Goal: Information Seeking & Learning: Learn about a topic

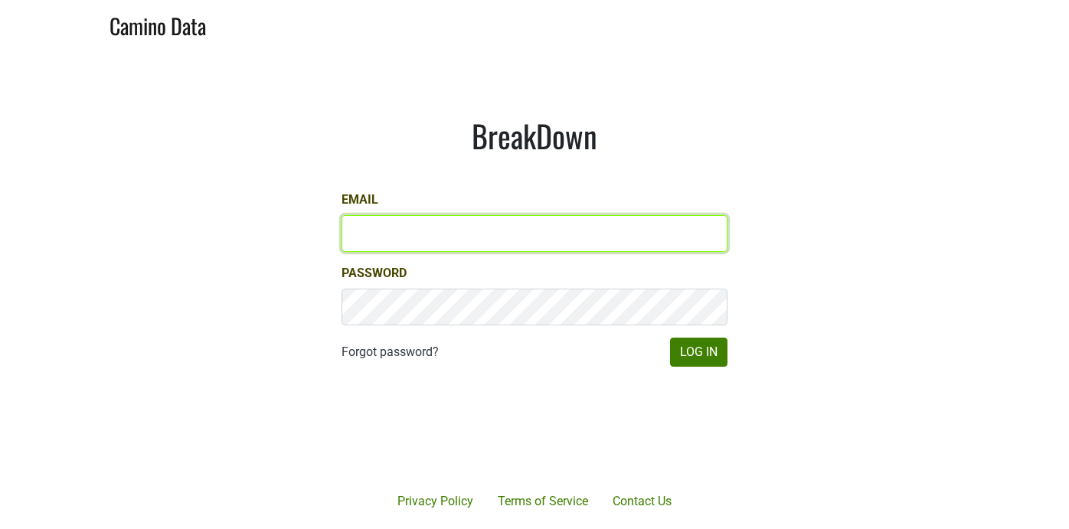
click at [446, 243] on input "Email" at bounding box center [534, 233] width 386 height 37
type input "sean@mommenpop.com"
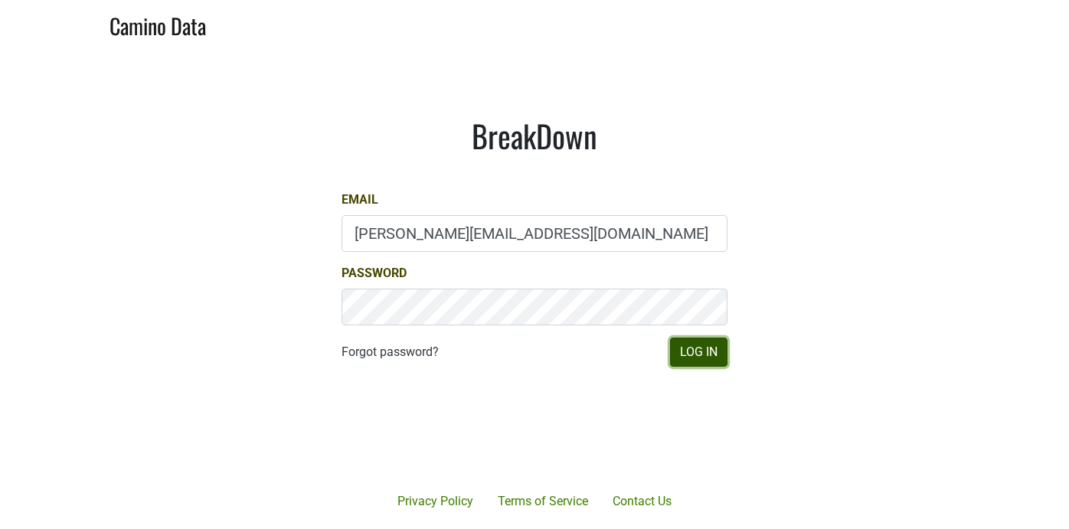
click at [717, 352] on button "Log In" at bounding box center [698, 352] width 57 height 29
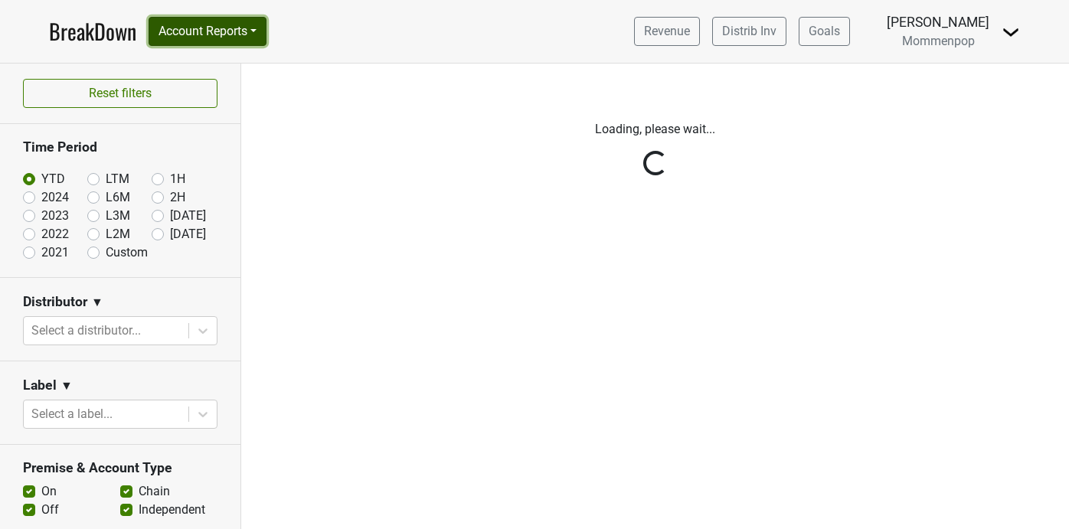
click at [237, 35] on button "Account Reports" at bounding box center [208, 31] width 118 height 29
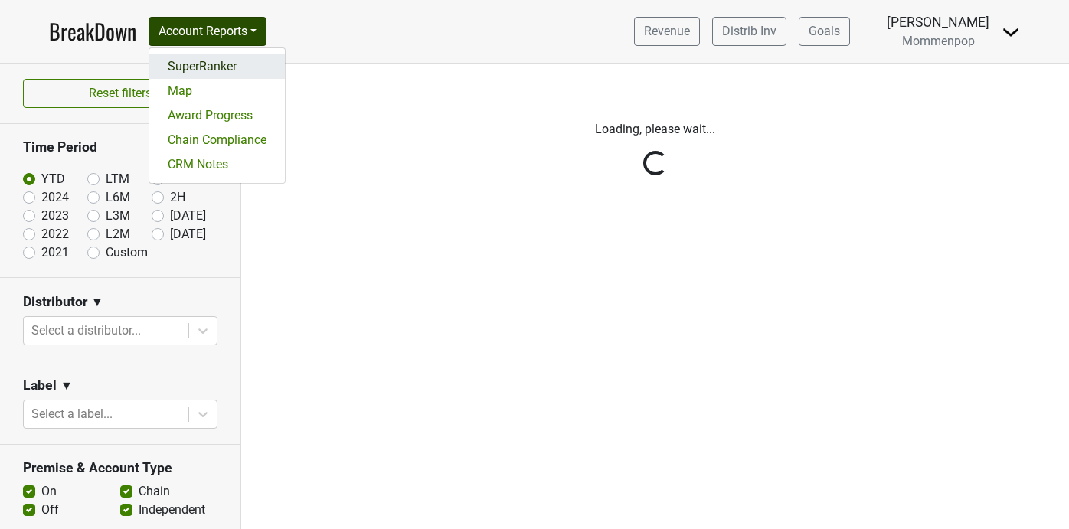
click at [230, 67] on link "SuperRanker" at bounding box center [217, 66] width 136 height 25
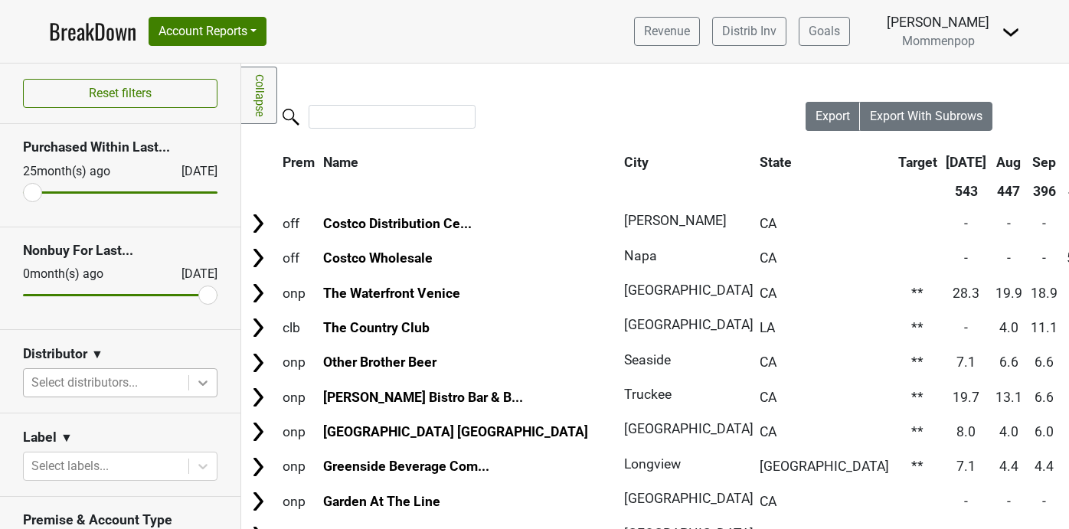
click at [203, 380] on icon at bounding box center [202, 382] width 15 height 15
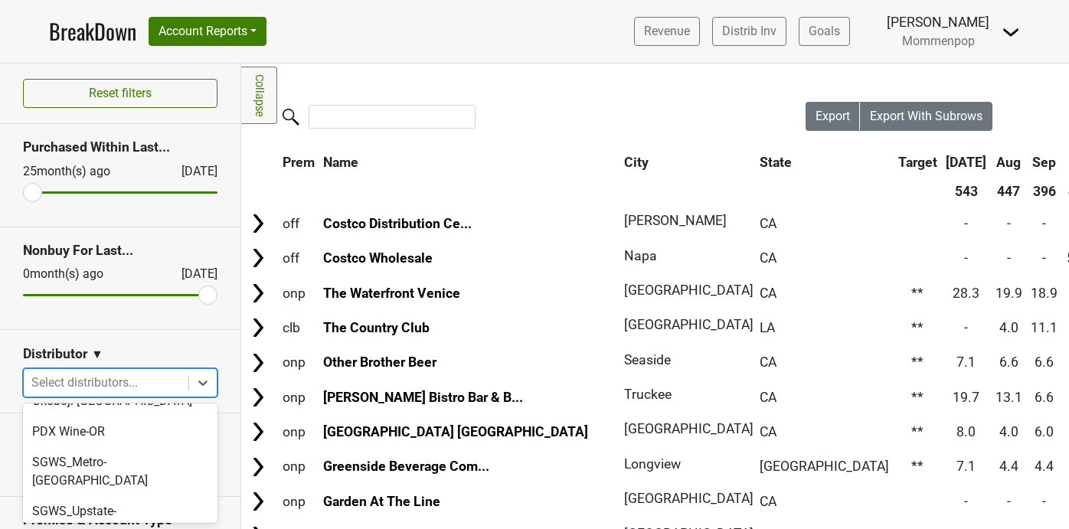
scroll to position [454, 0]
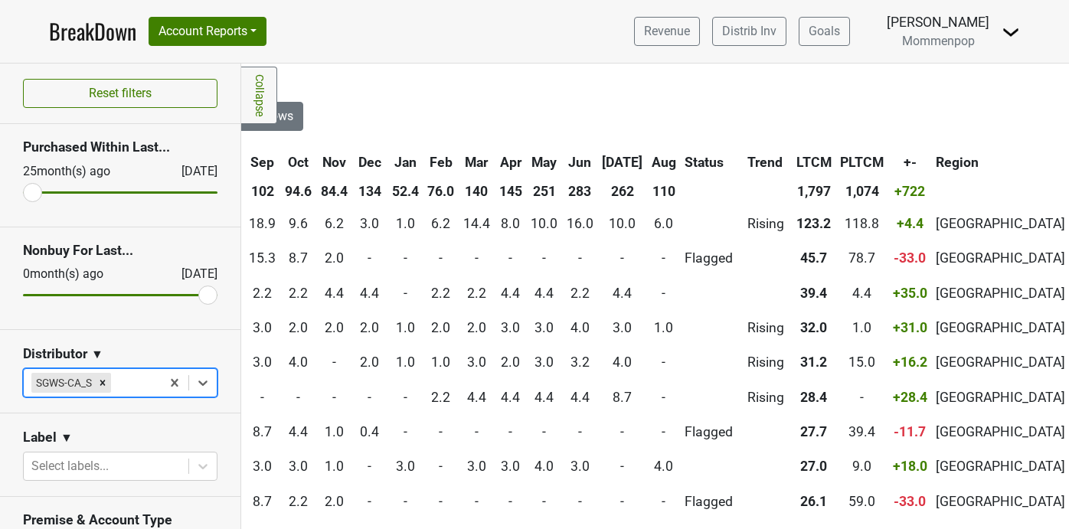
scroll to position [0, 376]
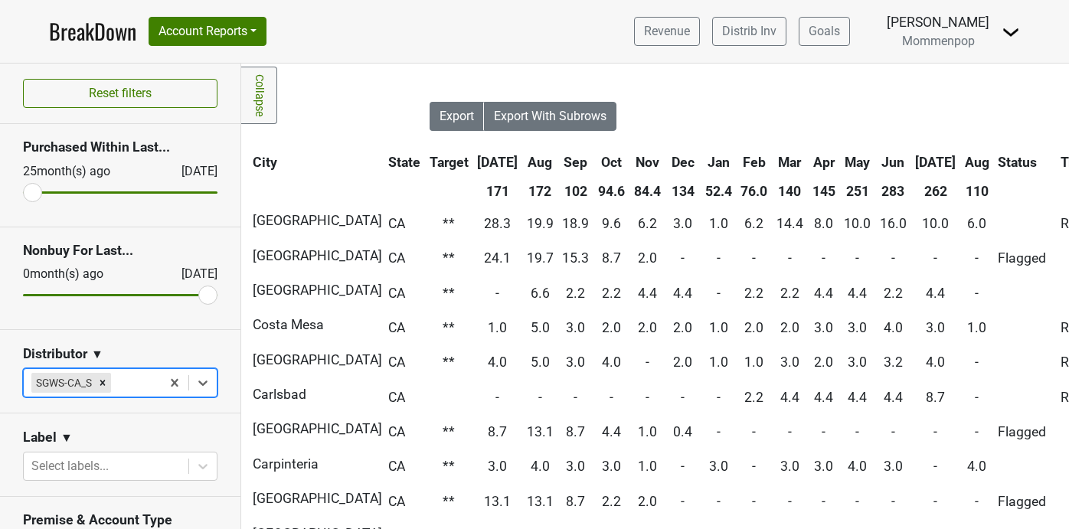
click at [961, 162] on th "Aug" at bounding box center [977, 163] width 32 height 28
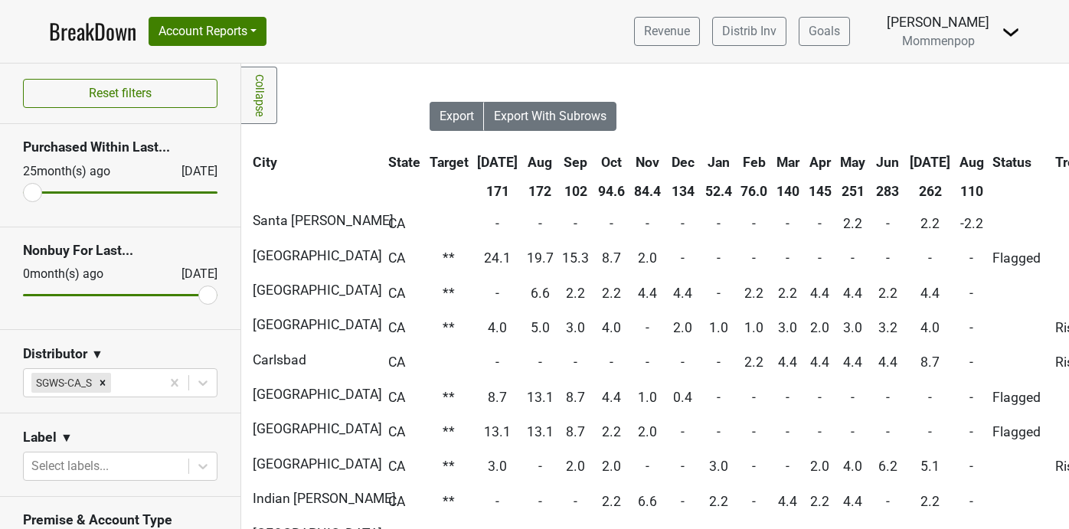
click at [956, 162] on th "Aug" at bounding box center [972, 163] width 32 height 28
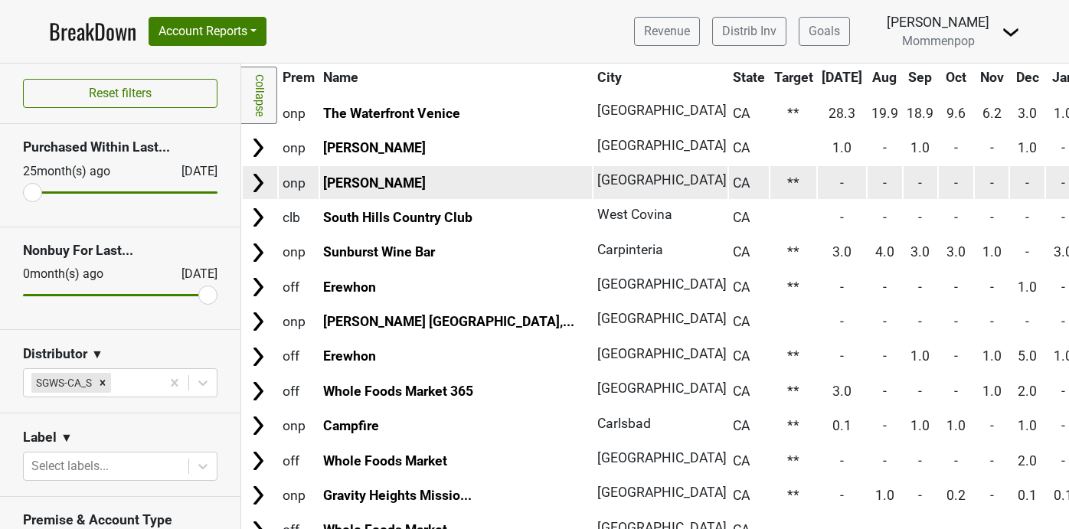
scroll to position [116, 0]
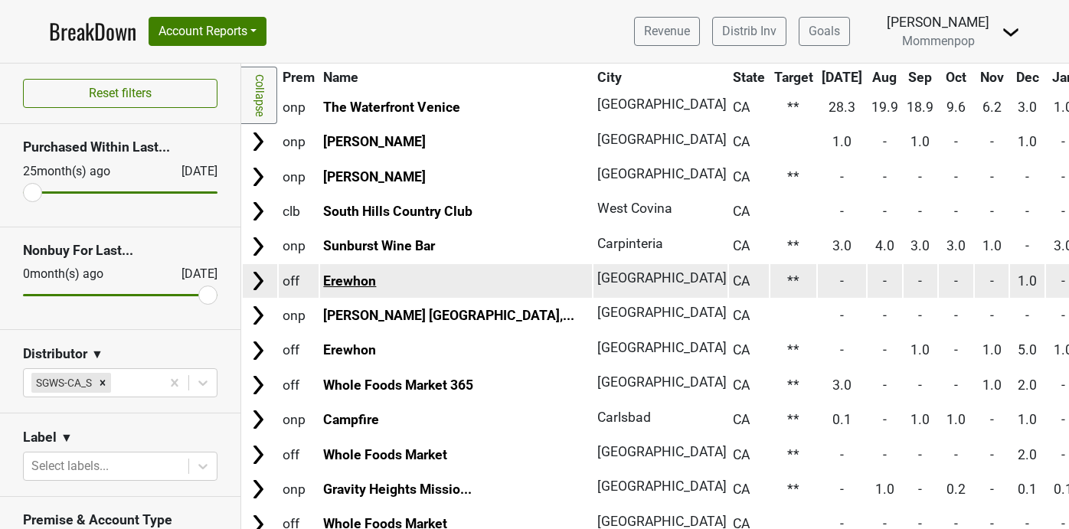
click at [345, 277] on link "Erewhon" at bounding box center [349, 280] width 53 height 15
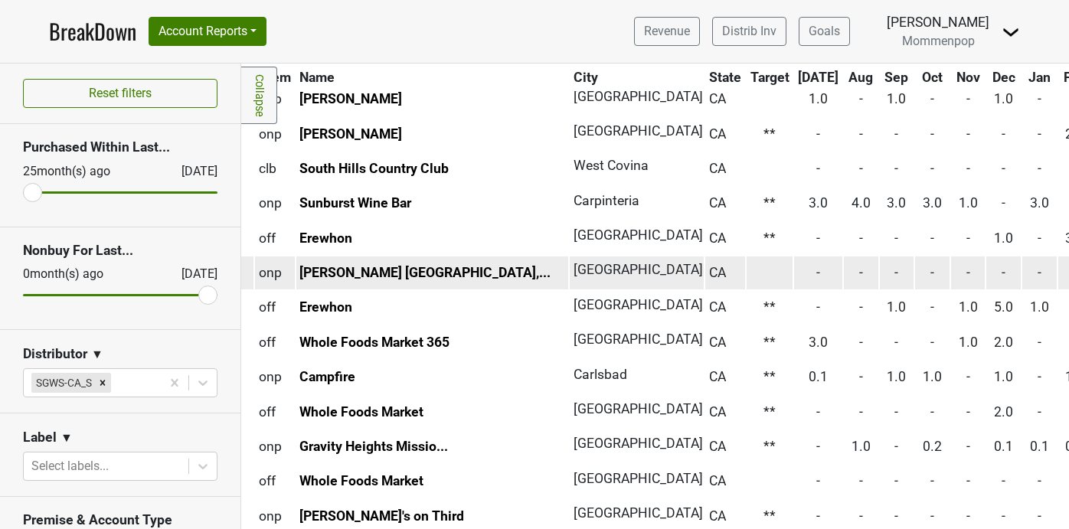
scroll to position [159, 0]
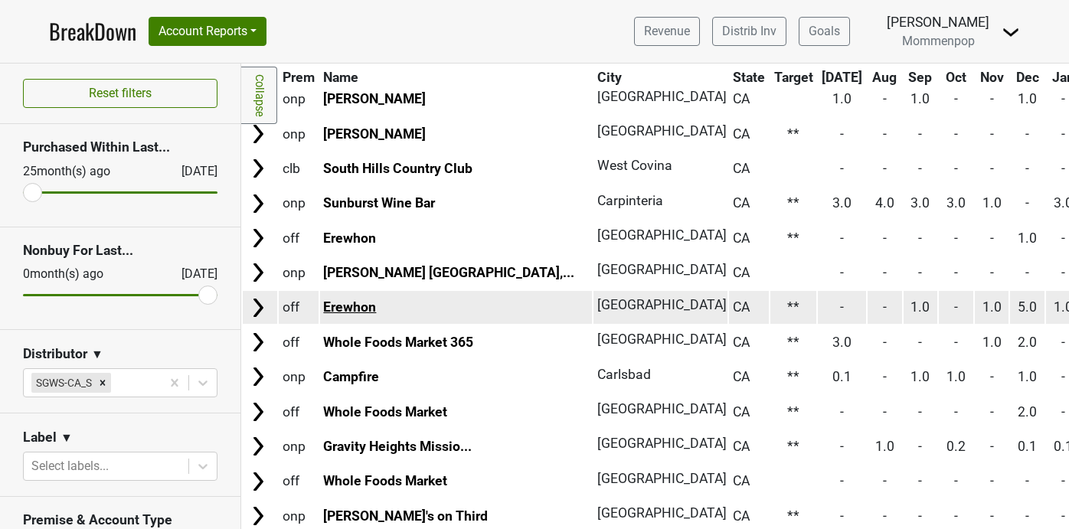
click at [356, 305] on link "Erewhon" at bounding box center [349, 306] width 53 height 15
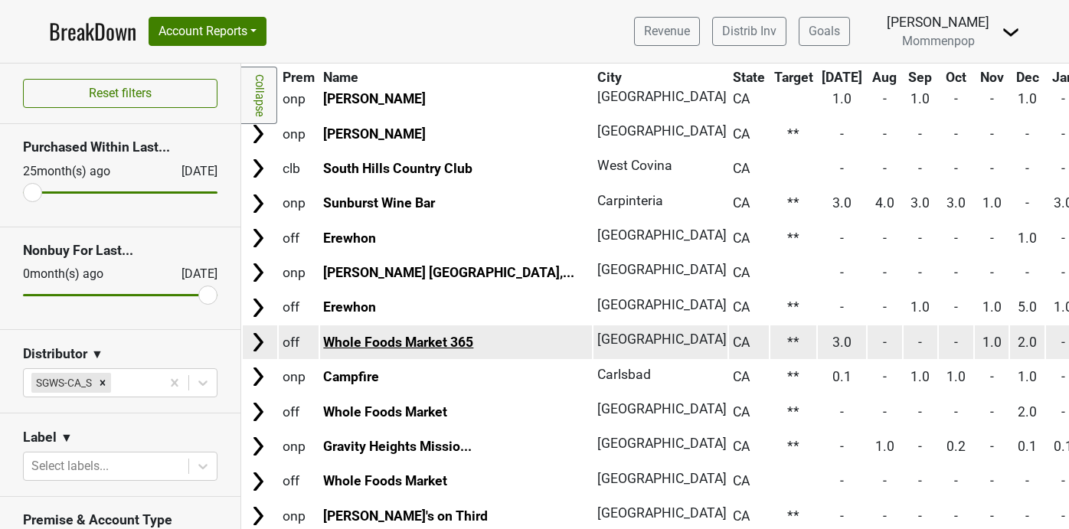
click at [456, 338] on link "Whole Foods Market 365" at bounding box center [398, 342] width 150 height 15
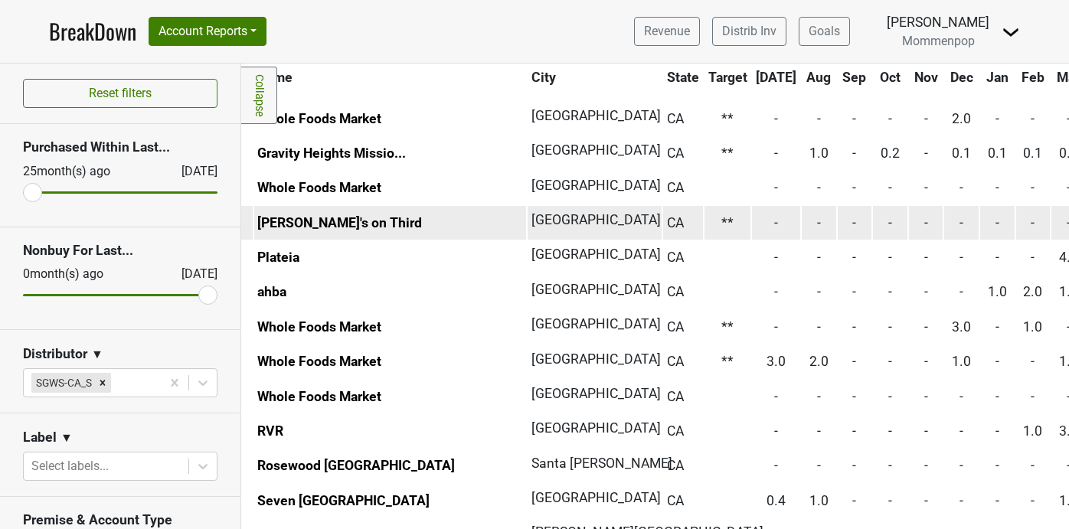
scroll to position [403, 66]
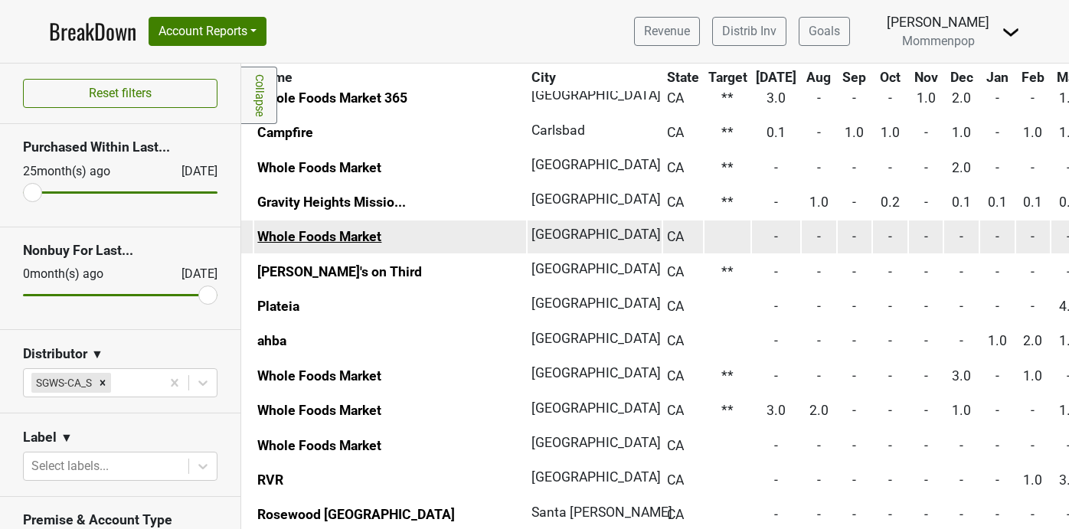
click at [322, 230] on link "Whole Foods Market" at bounding box center [319, 236] width 124 height 15
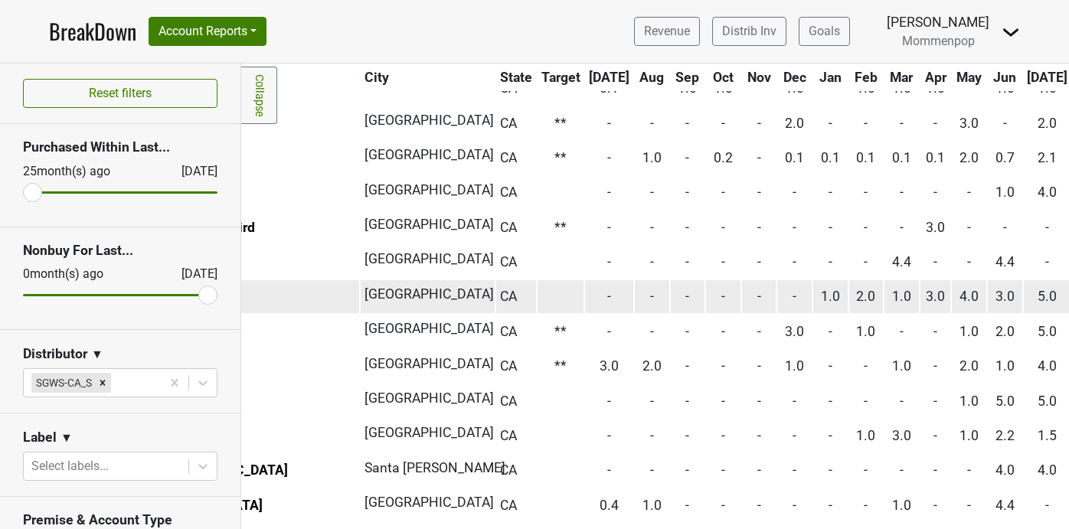
scroll to position [448, 0]
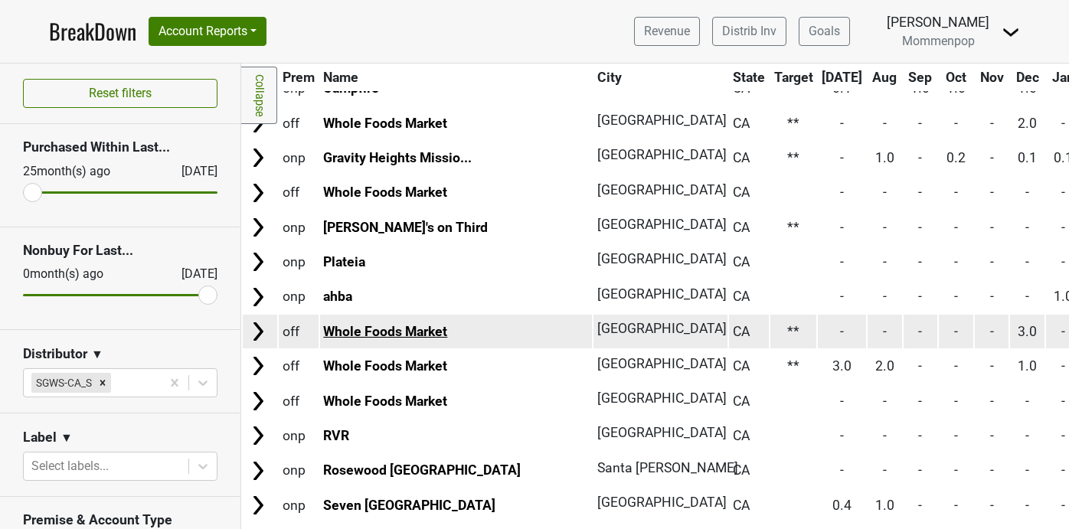
click at [411, 335] on link "Whole Foods Market" at bounding box center [385, 331] width 124 height 15
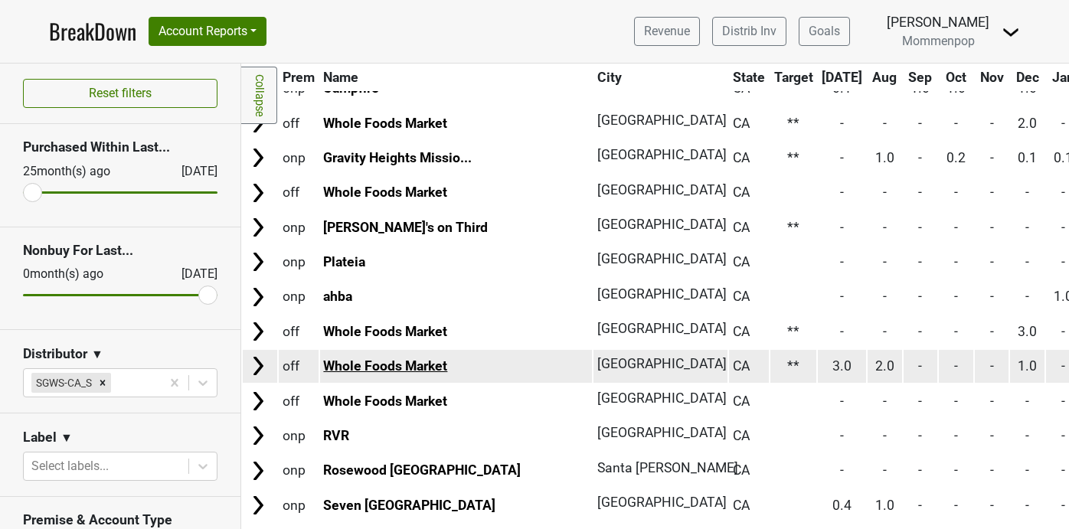
click at [400, 365] on link "Whole Foods Market" at bounding box center [385, 365] width 124 height 15
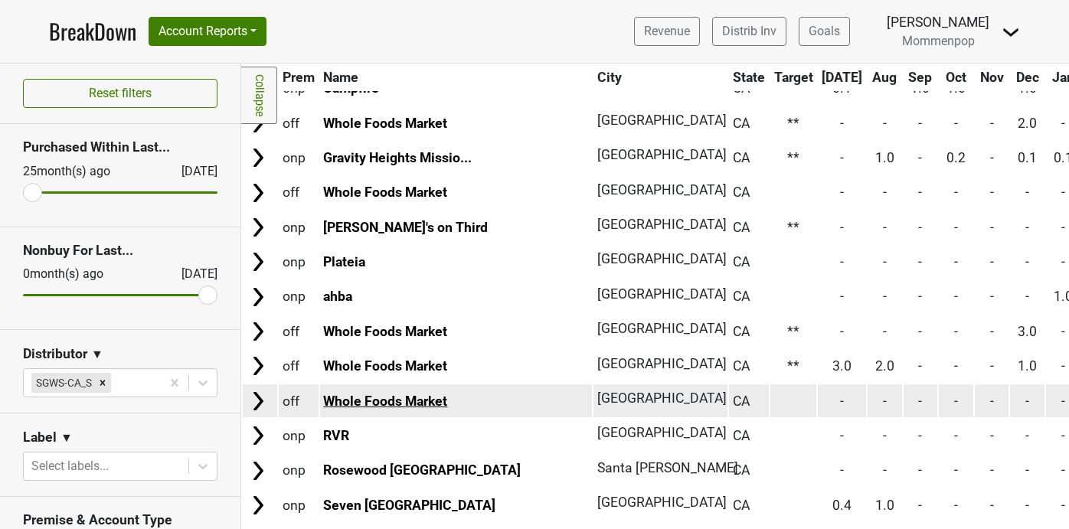
click at [425, 400] on link "Whole Foods Market" at bounding box center [385, 401] width 124 height 15
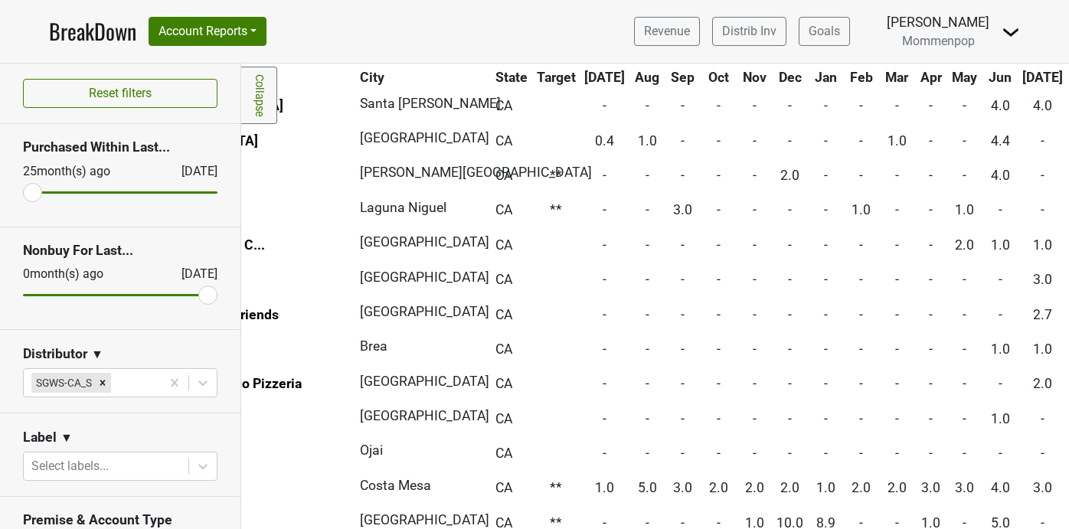
scroll to position [812, 0]
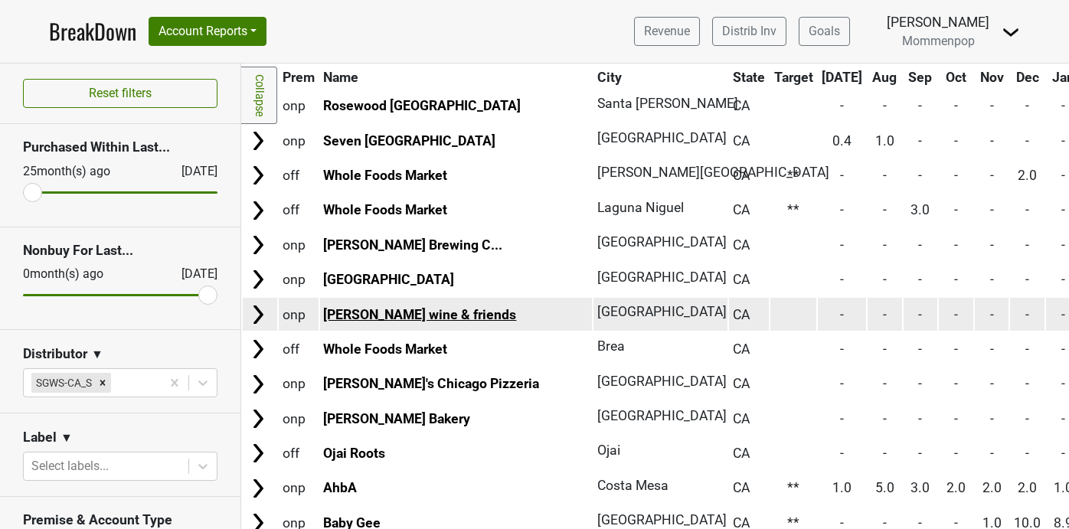
click at [420, 319] on link "Alisa wine & friends" at bounding box center [419, 314] width 193 height 15
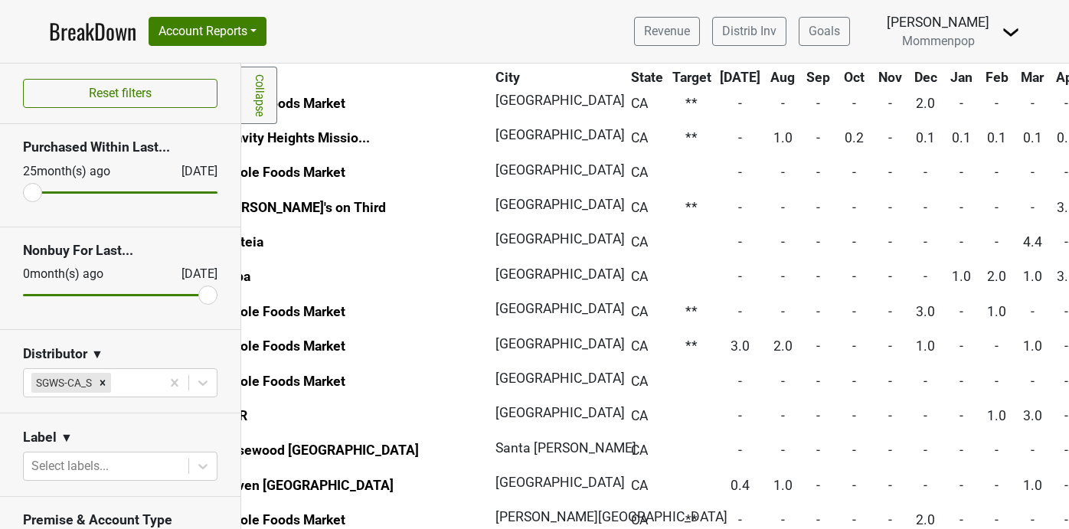
scroll to position [468, 0]
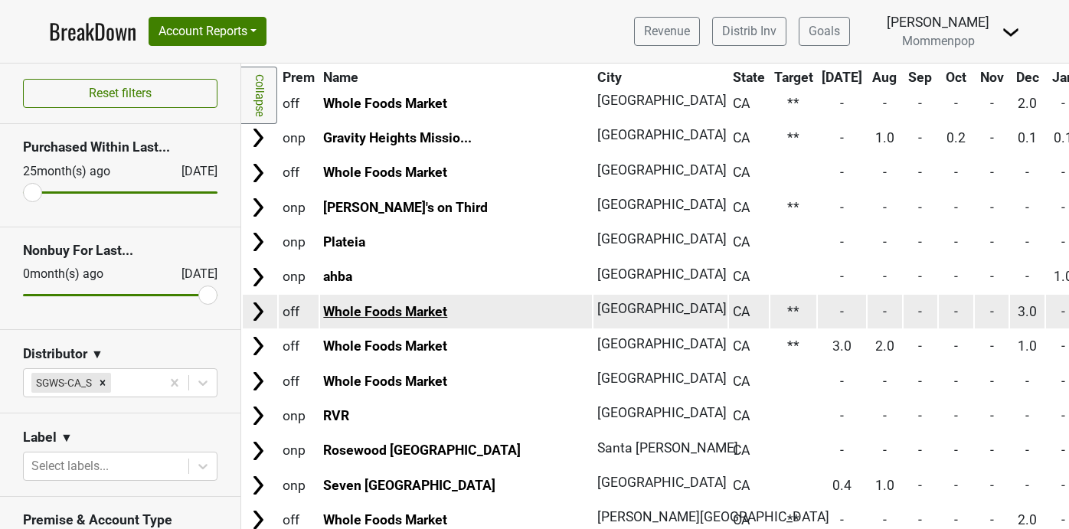
click at [397, 313] on link "Whole Foods Market" at bounding box center [385, 311] width 124 height 15
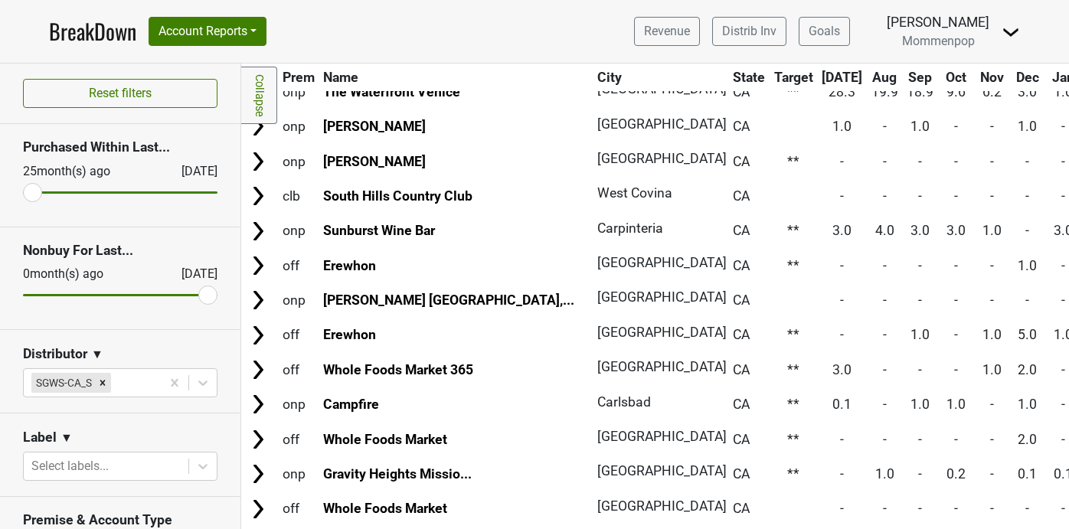
scroll to position [0, 0]
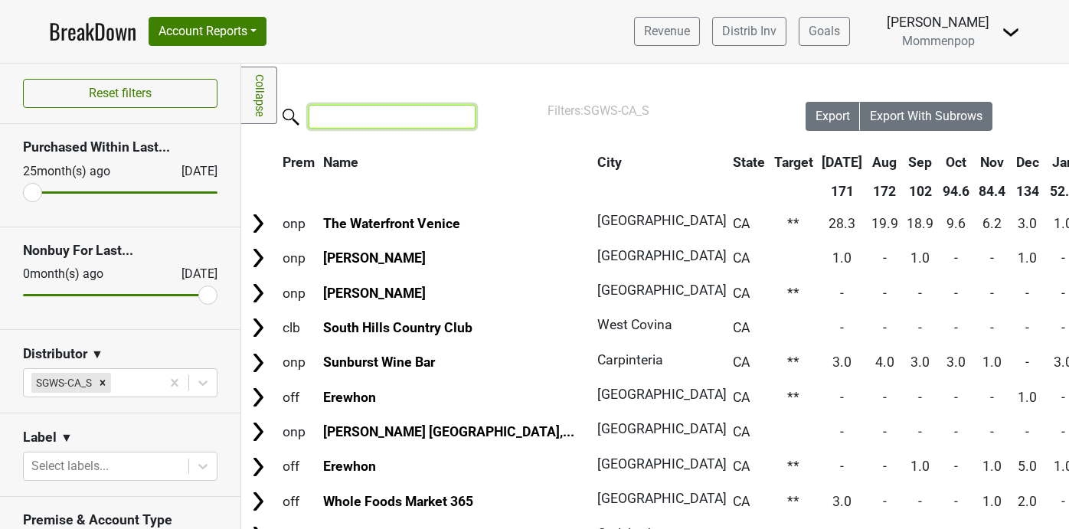
click at [395, 123] on input "search" at bounding box center [392, 117] width 167 height 24
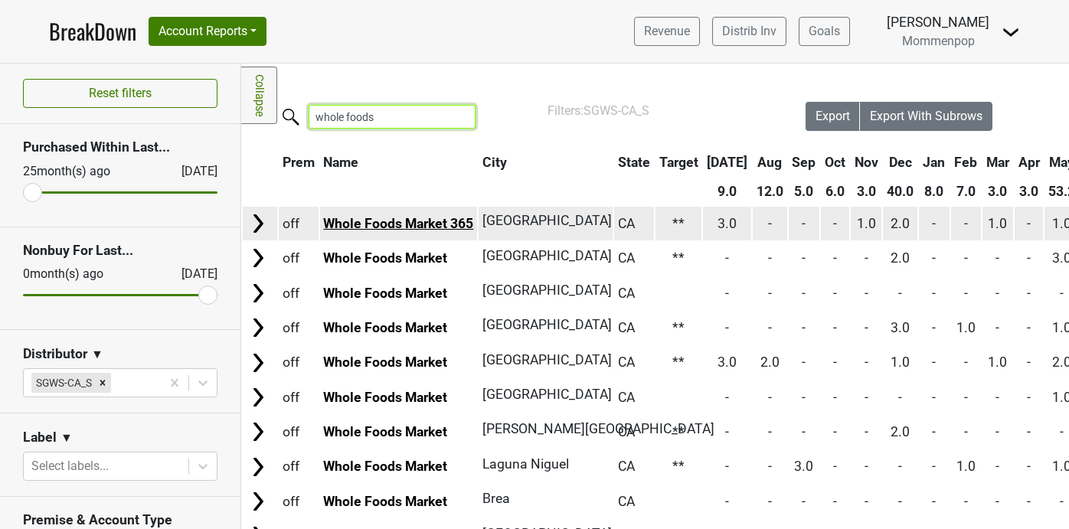
type input "whole foods"
click at [401, 221] on link "Whole Foods Market 365" at bounding box center [398, 223] width 150 height 15
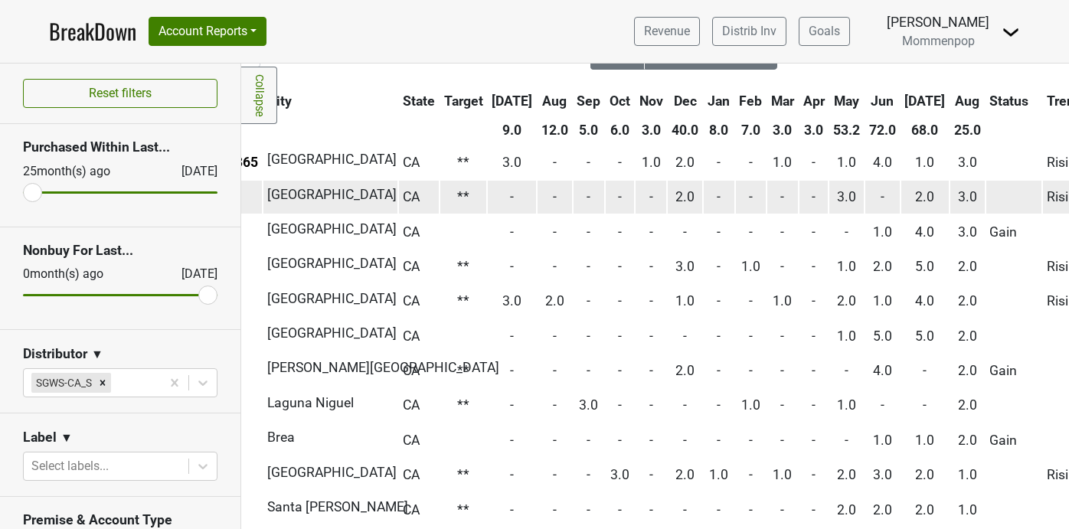
scroll to position [61, 0]
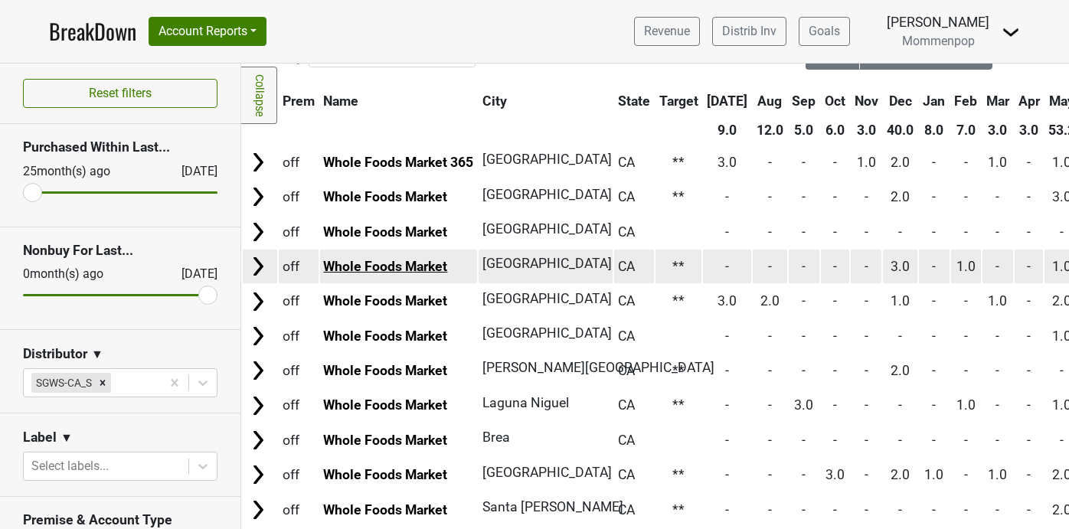
click at [421, 266] on link "Whole Foods Market" at bounding box center [385, 266] width 124 height 15
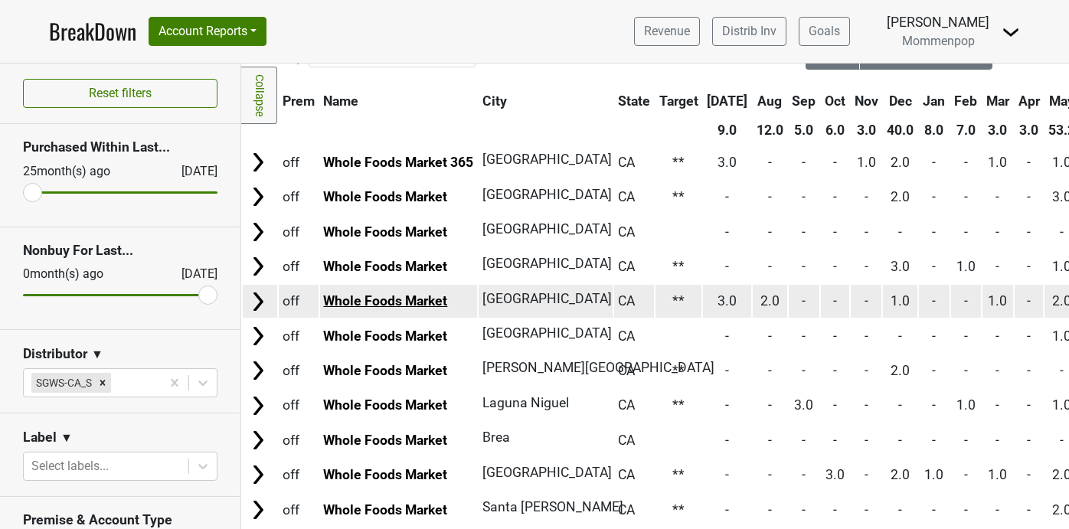
click at [438, 302] on link "Whole Foods Market" at bounding box center [385, 300] width 124 height 15
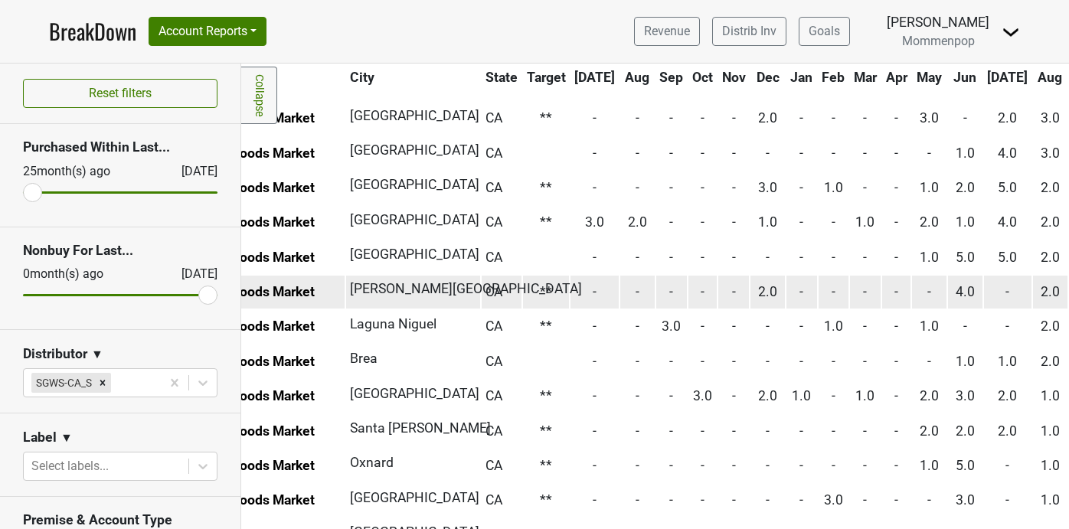
scroll to position [140, 116]
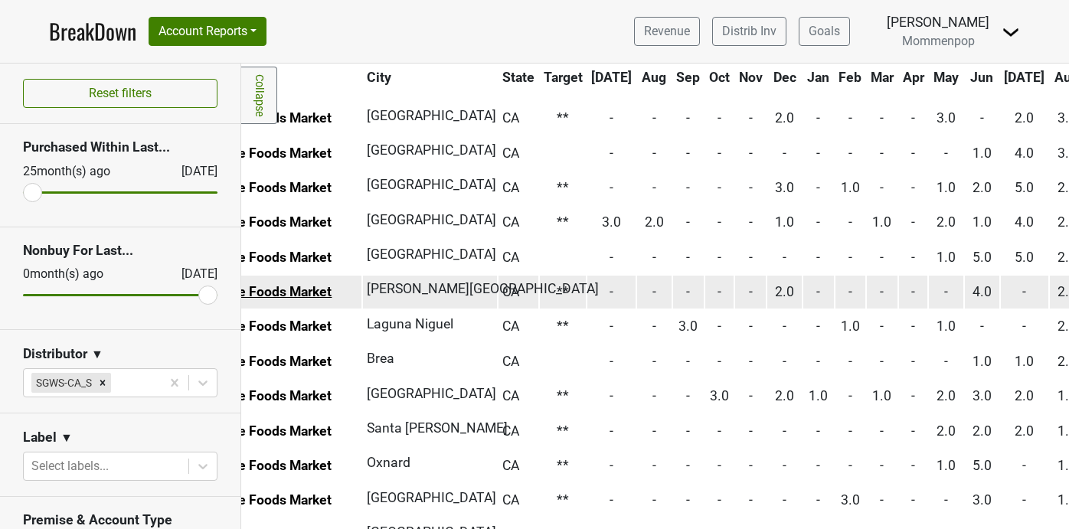
click at [318, 292] on link "Whole Foods Market" at bounding box center [269, 291] width 124 height 15
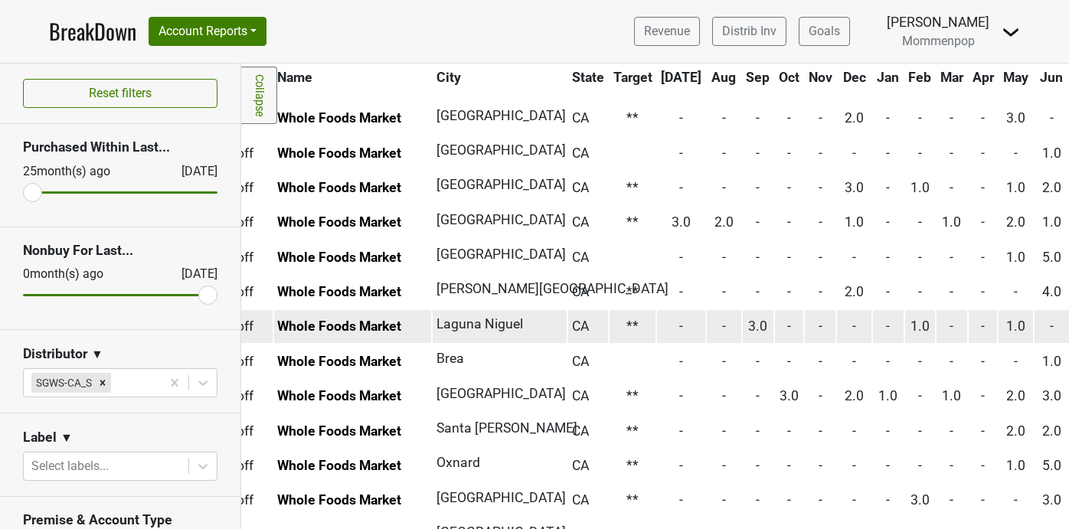
scroll to position [140, 0]
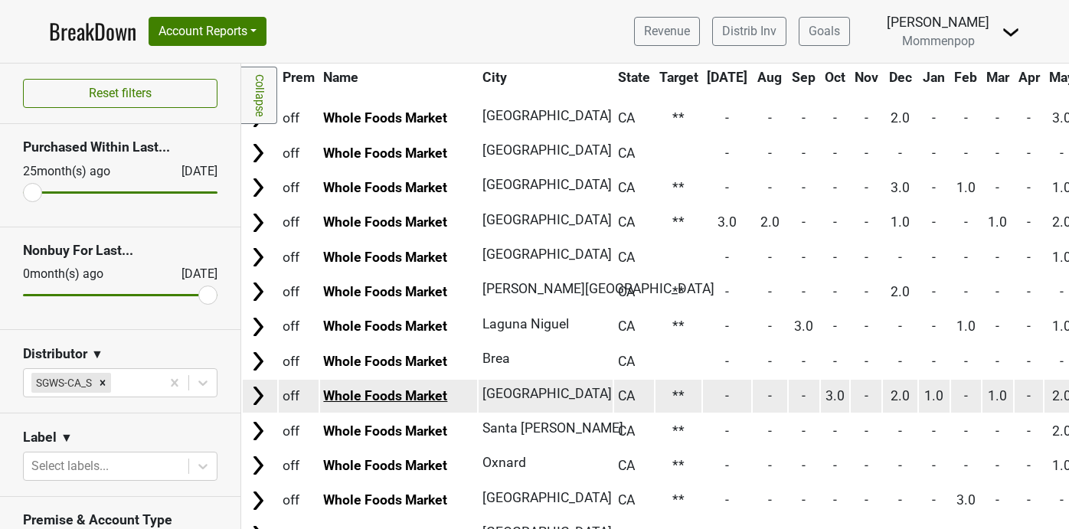
click at [413, 390] on link "Whole Foods Market" at bounding box center [385, 395] width 124 height 15
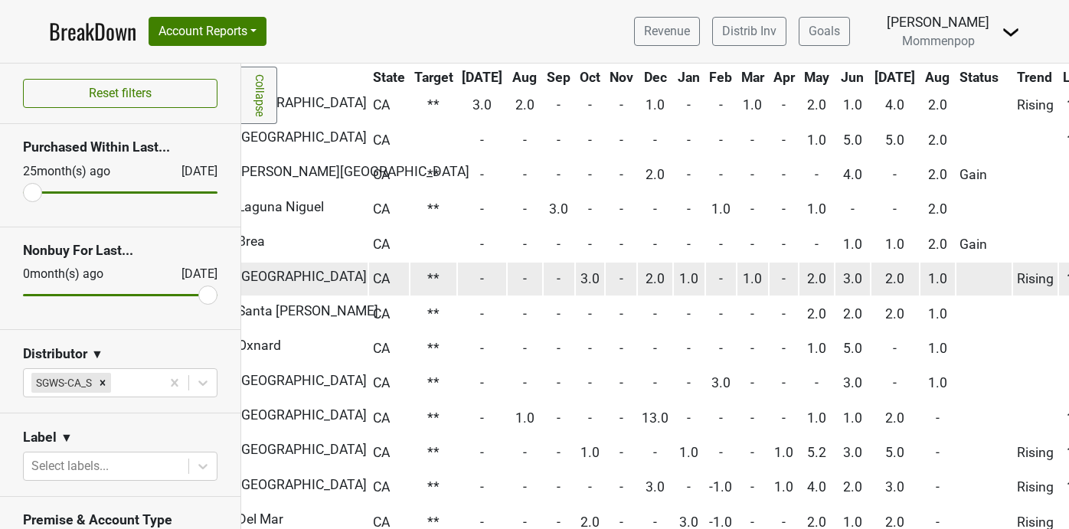
scroll to position [257, 0]
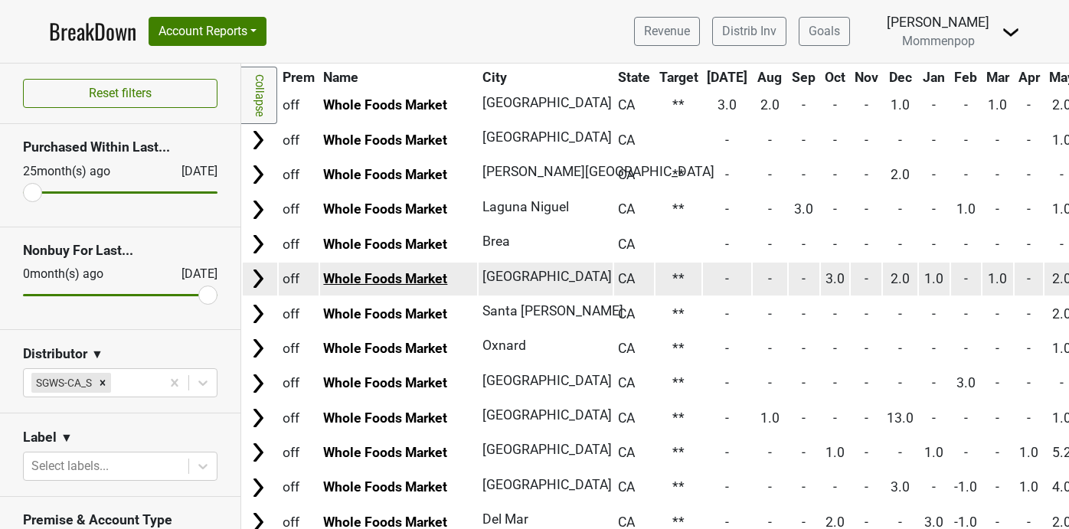
click at [389, 279] on link "Whole Foods Market" at bounding box center [385, 278] width 124 height 15
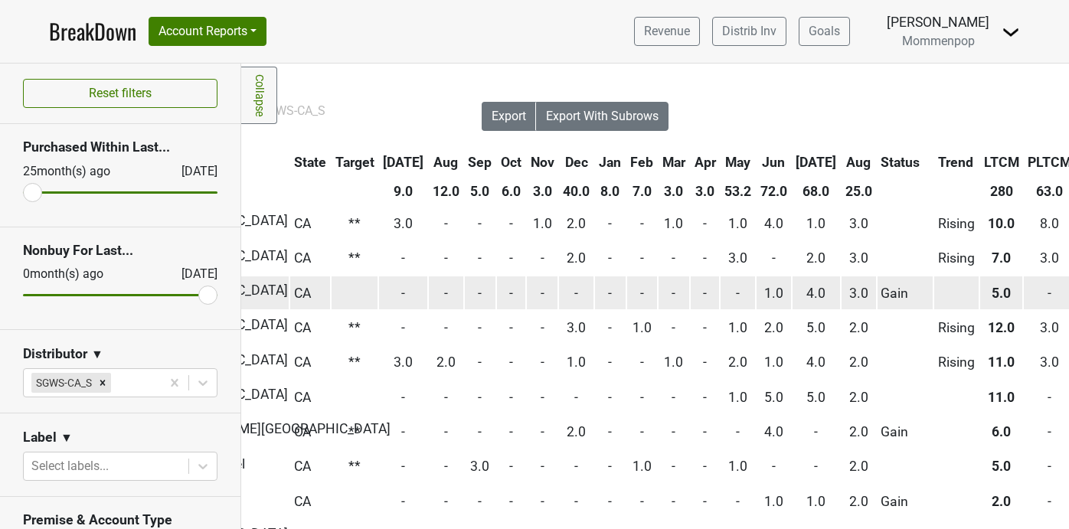
scroll to position [0, 436]
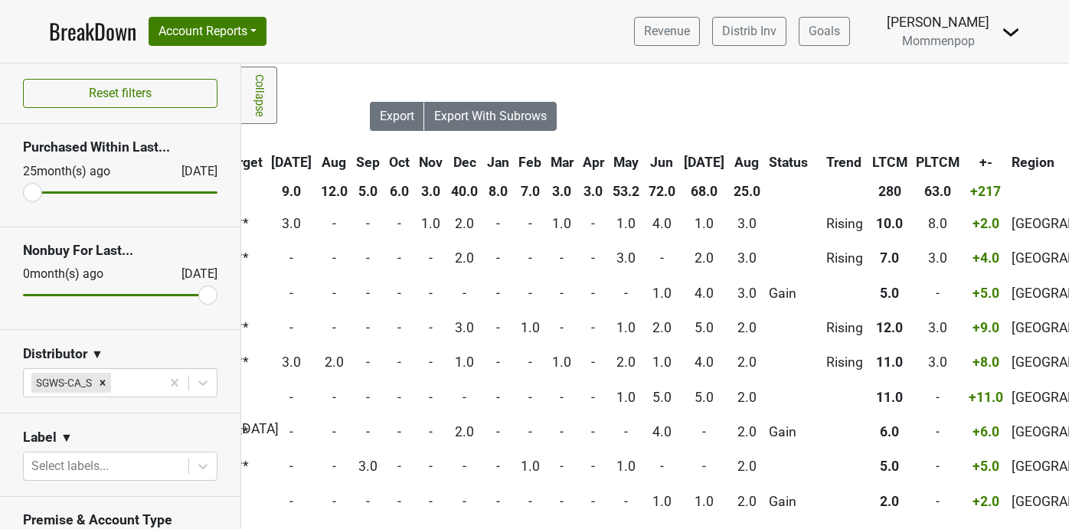
click at [681, 158] on th "Jul" at bounding box center [705, 163] width 48 height 28
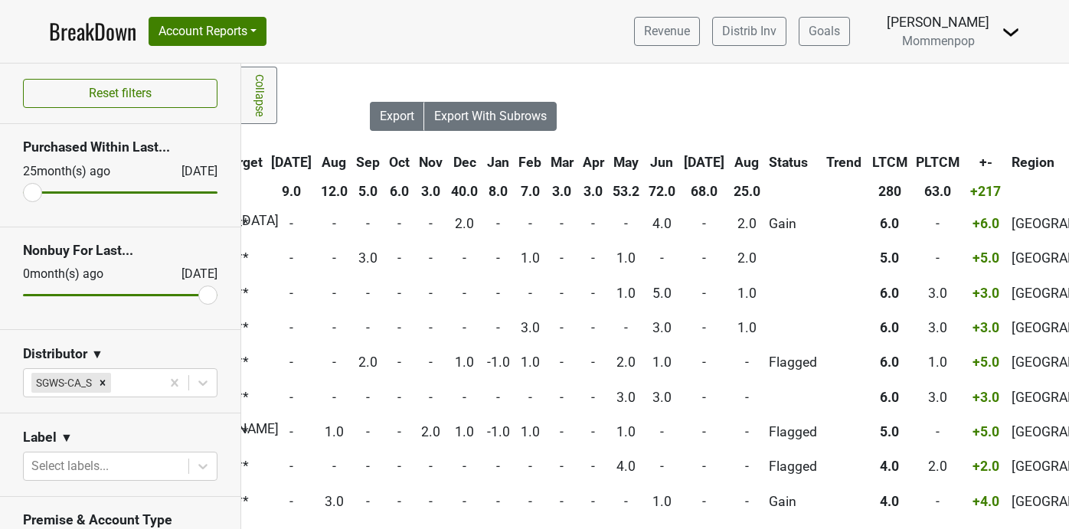
click at [681, 158] on th "Jul" at bounding box center [705, 163] width 48 height 28
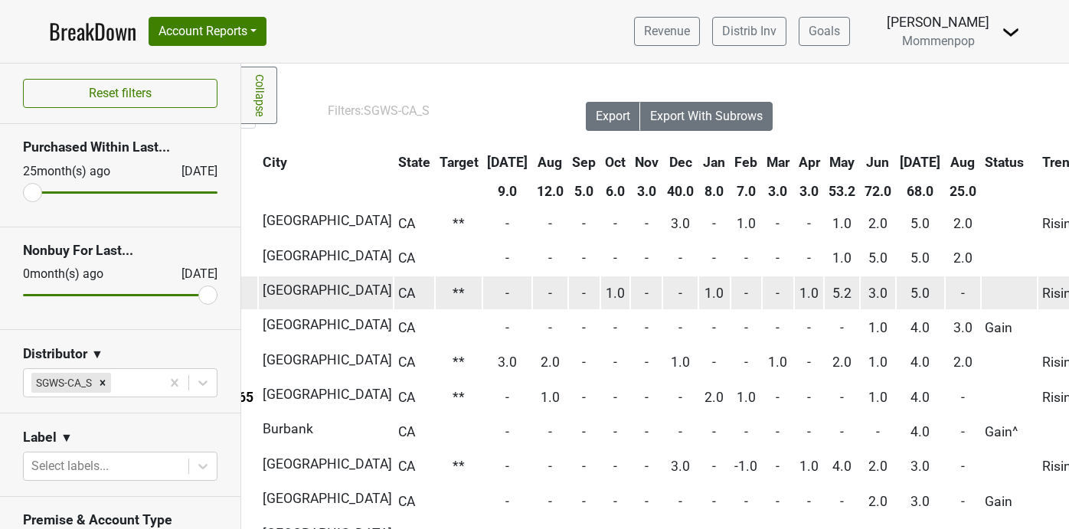
scroll to position [0, 0]
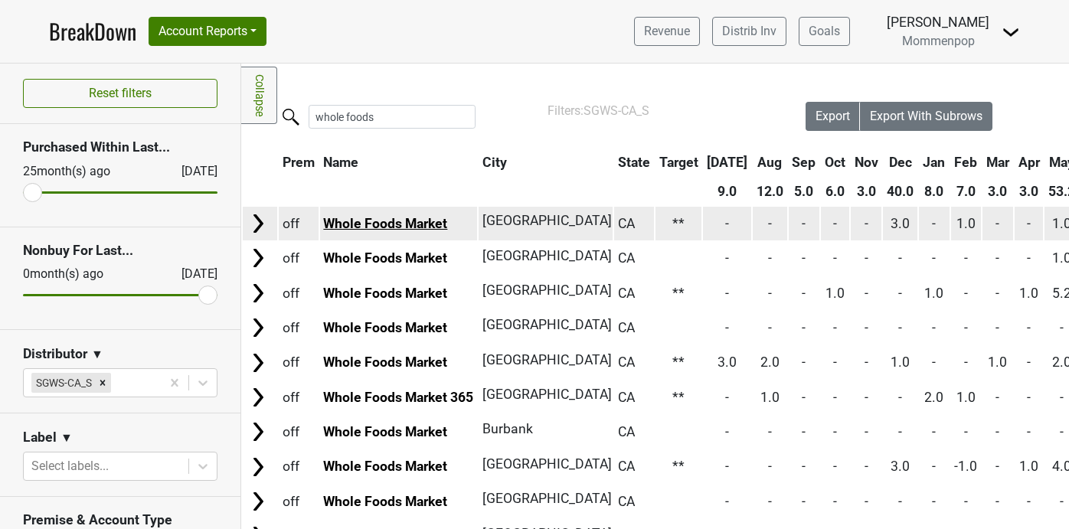
click at [371, 224] on link "Whole Foods Market" at bounding box center [385, 223] width 124 height 15
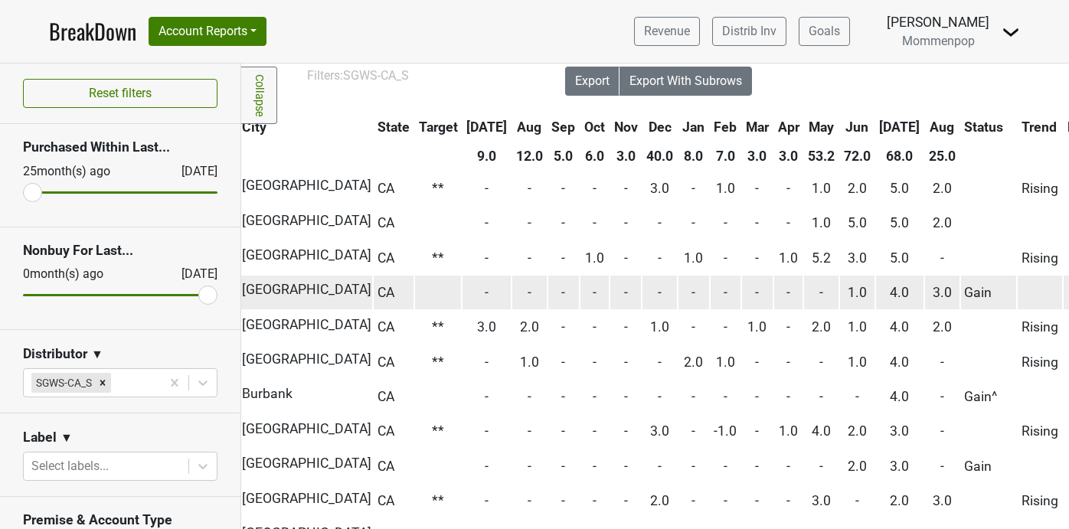
scroll to position [35, 0]
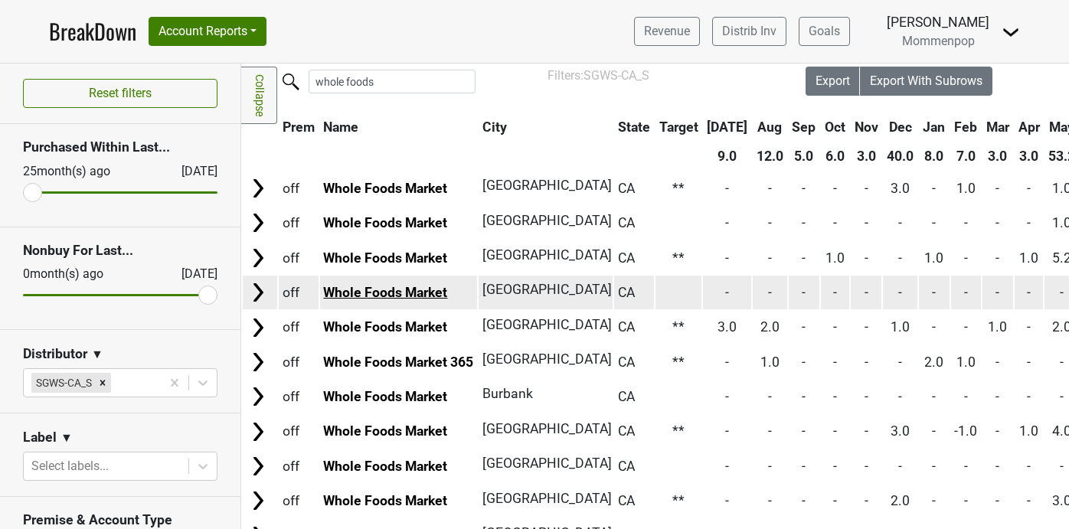
click at [376, 291] on link "Whole Foods Market" at bounding box center [385, 292] width 124 height 15
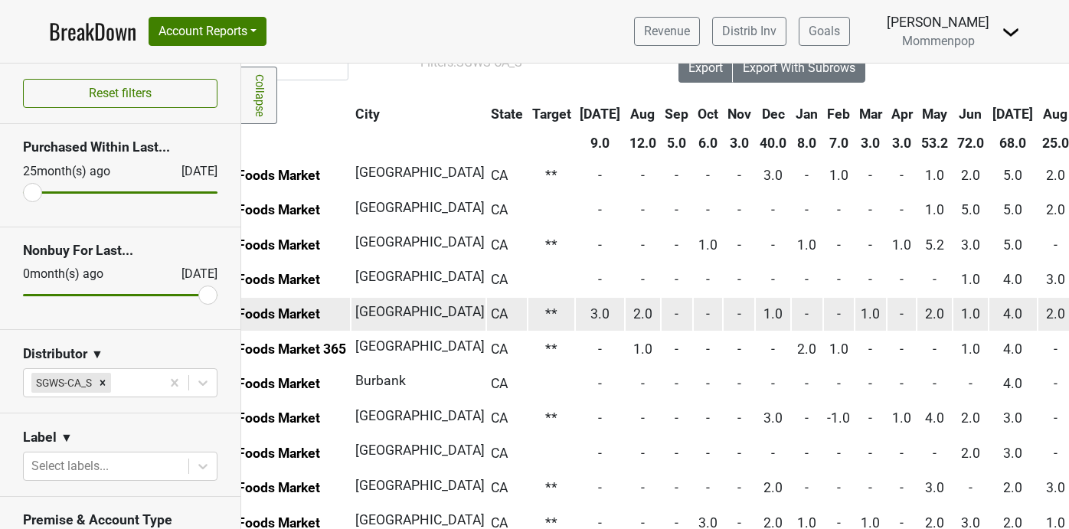
scroll to position [48, 0]
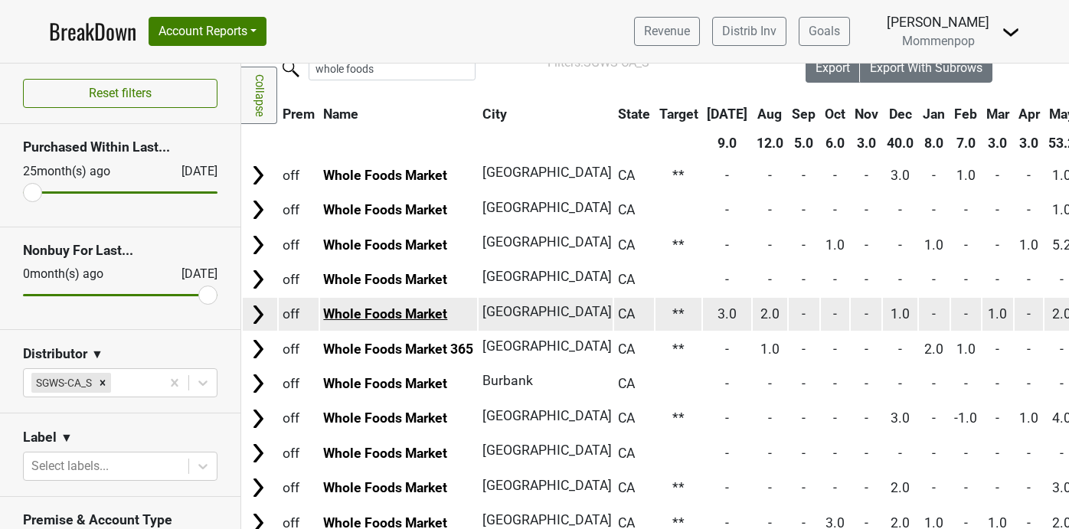
click at [420, 322] on link "Whole Foods Market" at bounding box center [385, 313] width 124 height 15
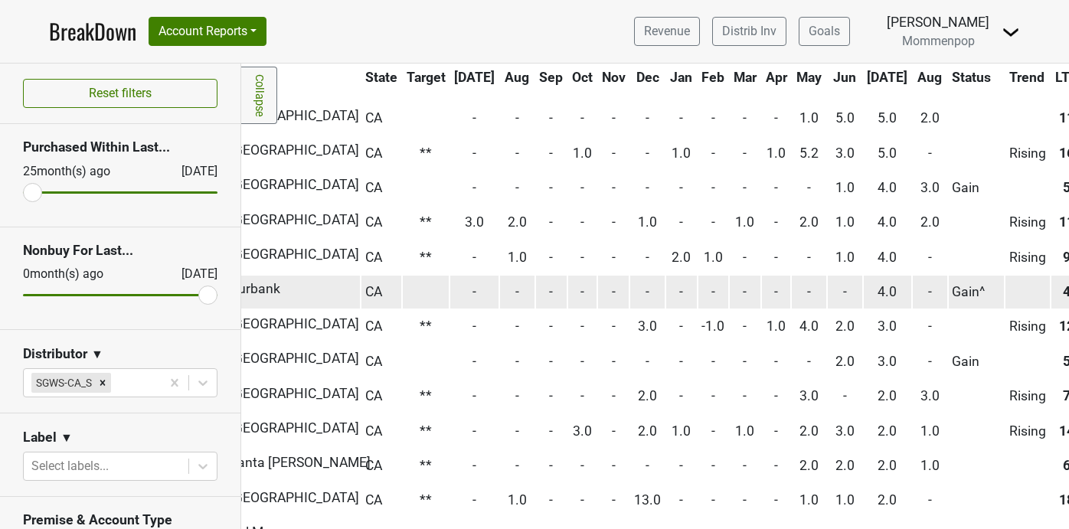
scroll to position [140, 0]
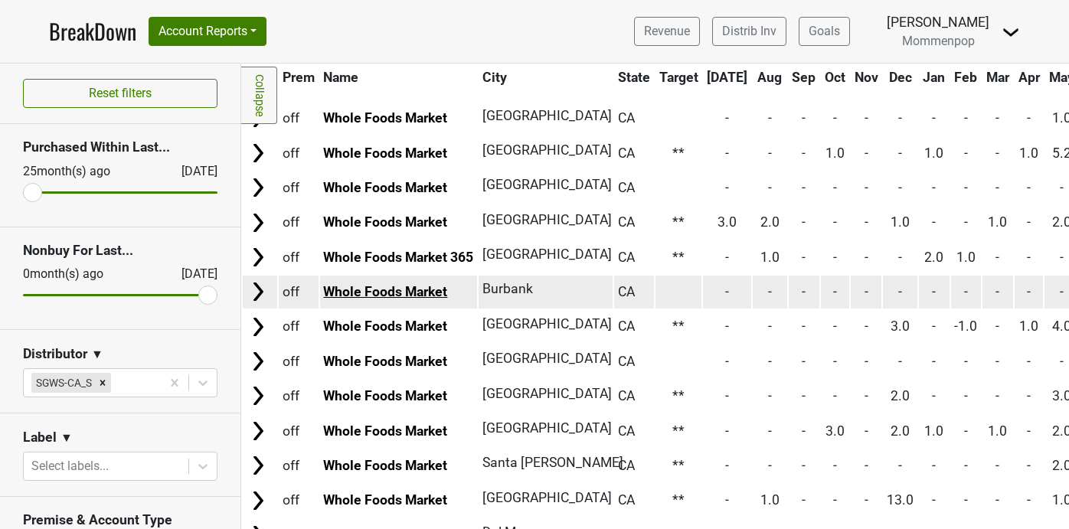
click at [428, 291] on link "Whole Foods Market" at bounding box center [385, 291] width 124 height 15
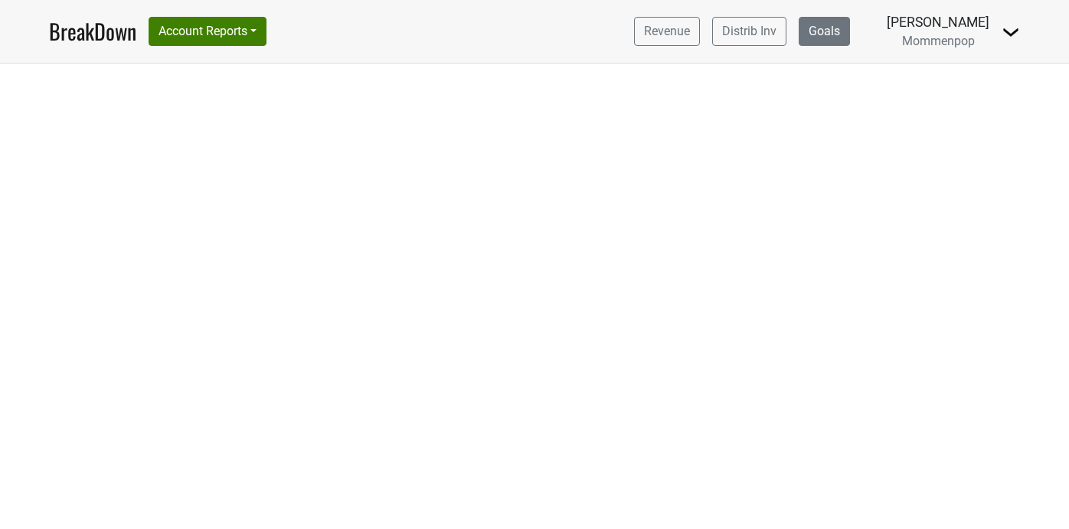
select select "CA"
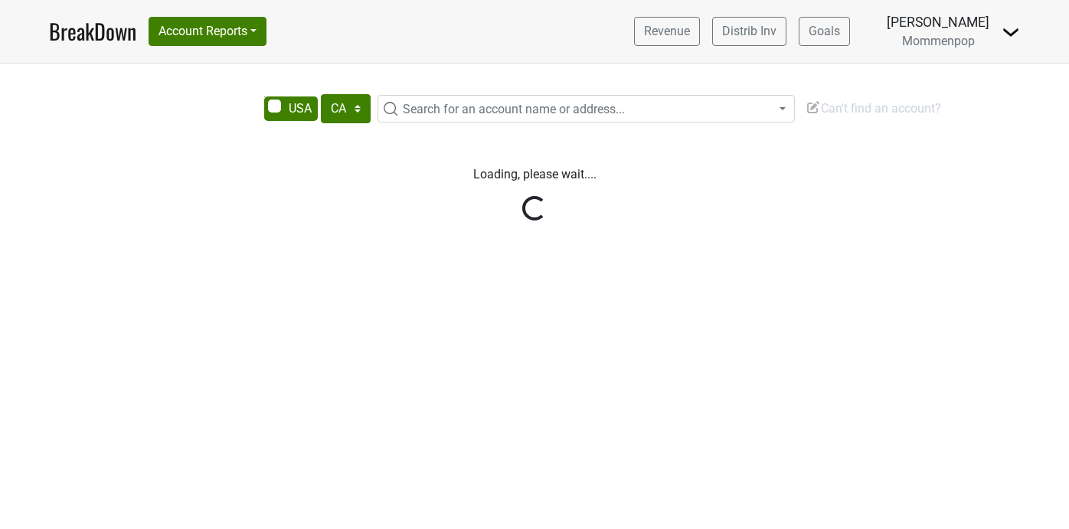
select select "CA"
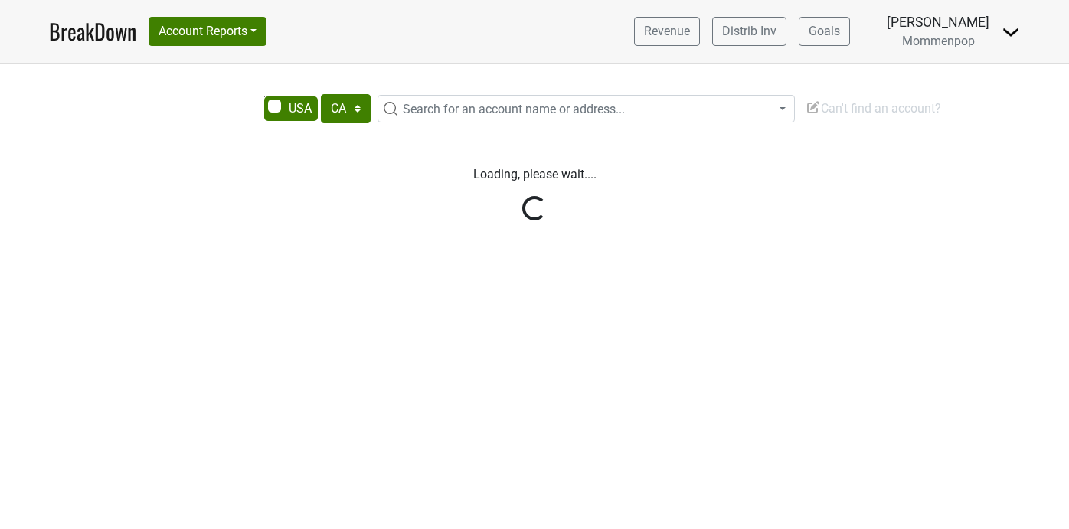
select select "CA"
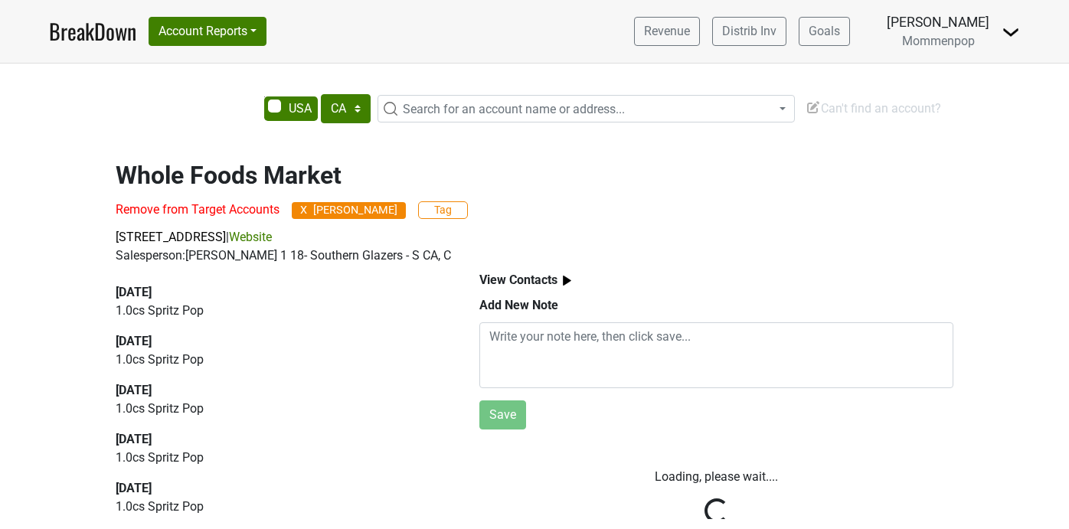
select select "CA"
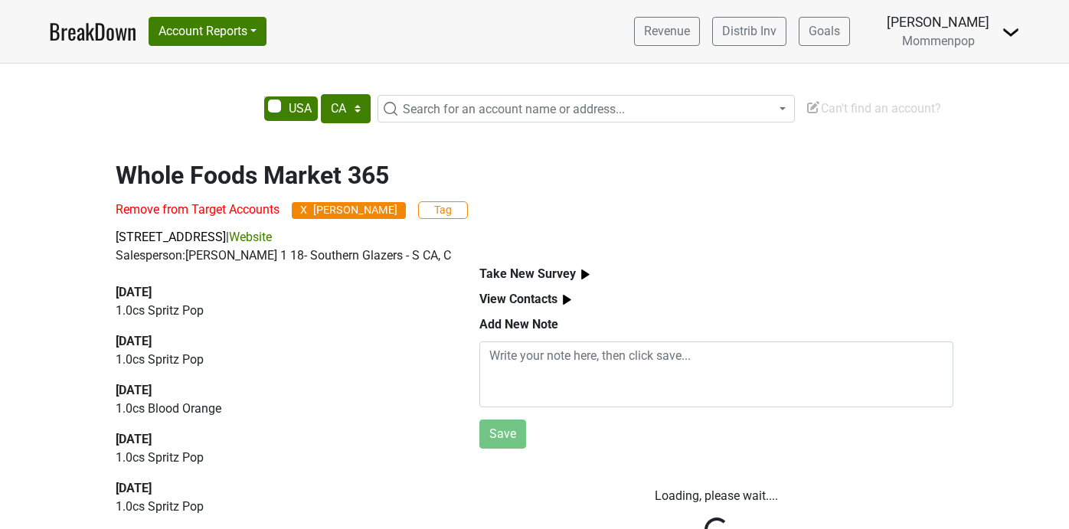
select select "CA"
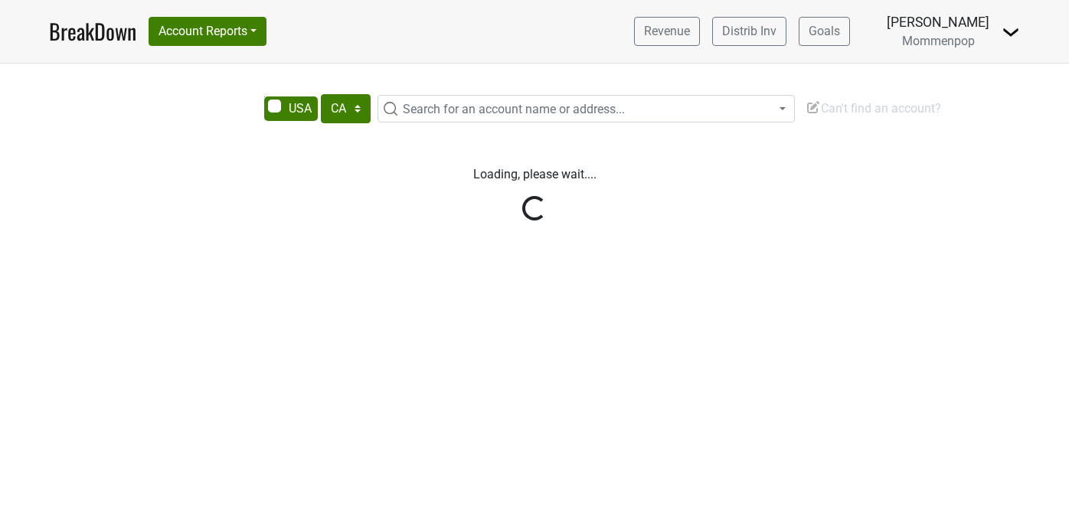
select select "CA"
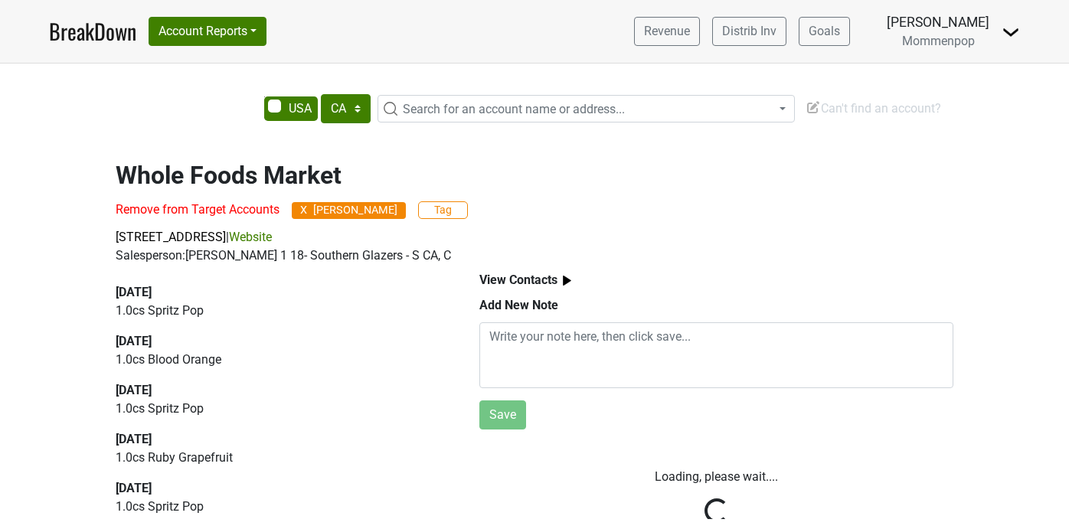
select select "CA"
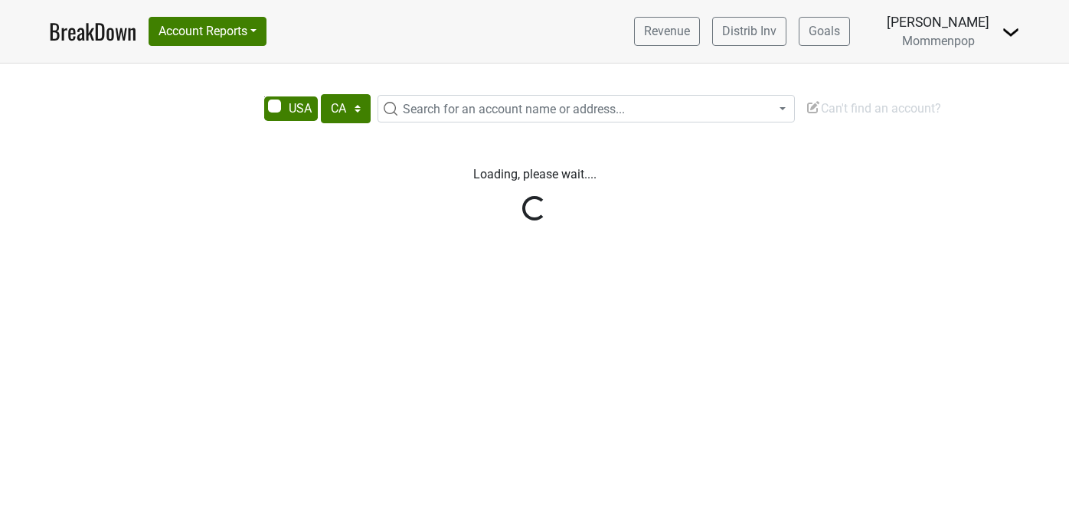
select select "CA"
